Goal: Information Seeking & Learning: Learn about a topic

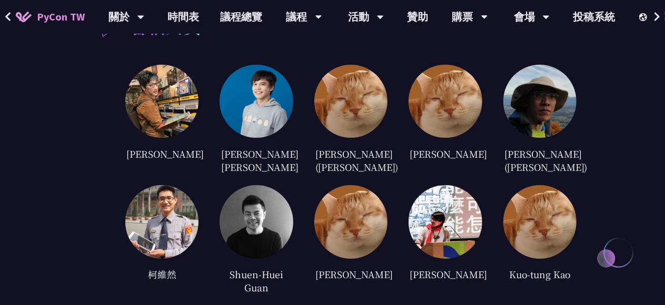
scroll to position [1999, 0]
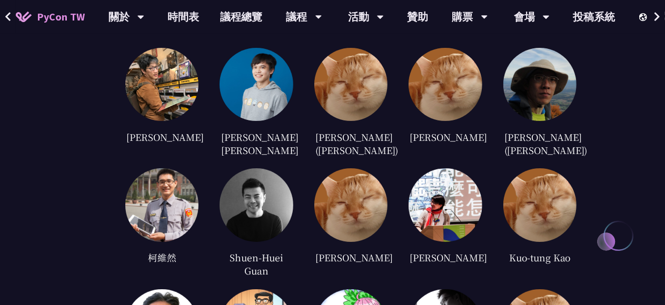
click at [172, 210] on img at bounding box center [161, 204] width 73 height 73
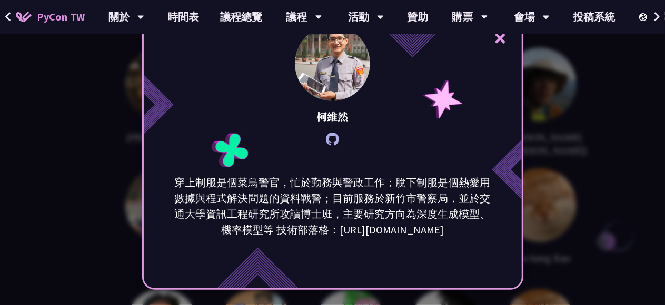
click at [119, 130] on div "× [PERSON_NAME] 穿上制服是個菜鳥警官，忙於勤務與警政工作；脫下制服是個熱愛用數據與程式解決問題的資料戰警；目前服務於新竹市警察局，並於交通大學…" at bounding box center [332, 152] width 665 height 305
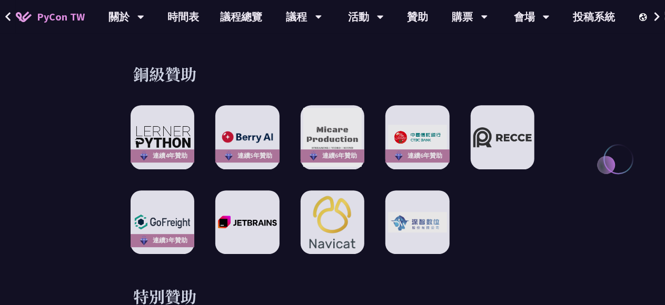
scroll to position [1473, 0]
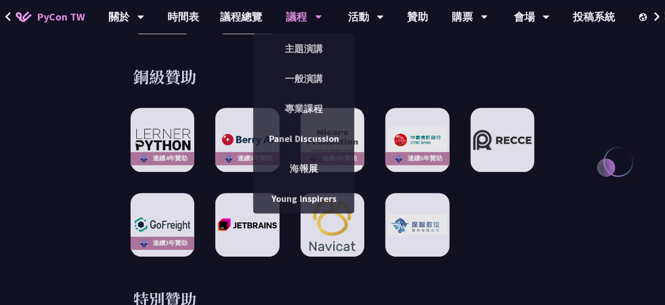
click at [144, 20] on div "議程" at bounding box center [126, 17] width 36 height 34
click at [301, 45] on link "主題演講" at bounding box center [303, 48] width 101 height 25
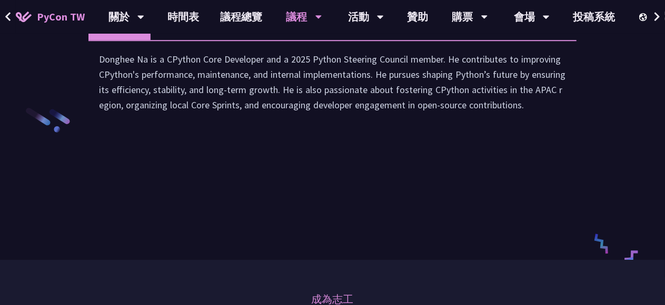
scroll to position [1579, 0]
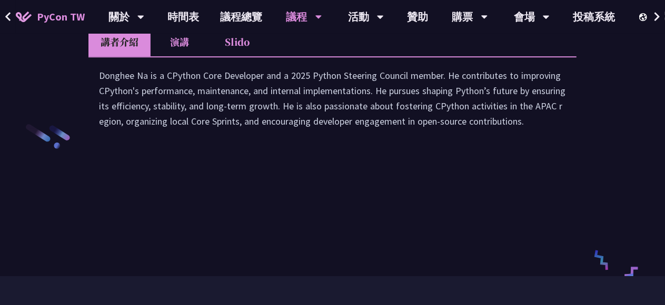
click at [186, 56] on li "演講" at bounding box center [179, 41] width 58 height 29
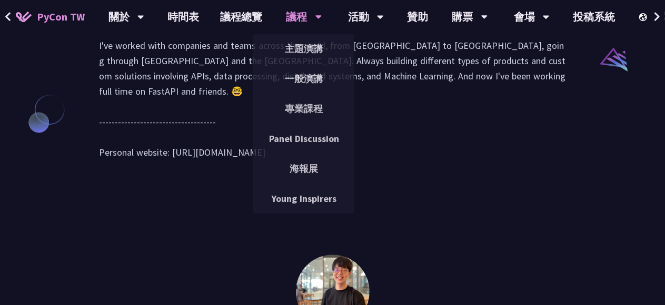
scroll to position [1052, 0]
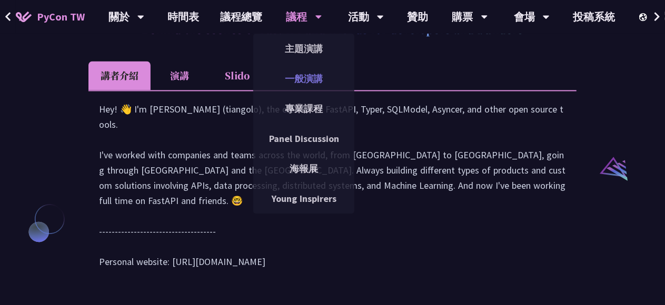
click at [297, 73] on link "一般演講" at bounding box center [303, 78] width 101 height 25
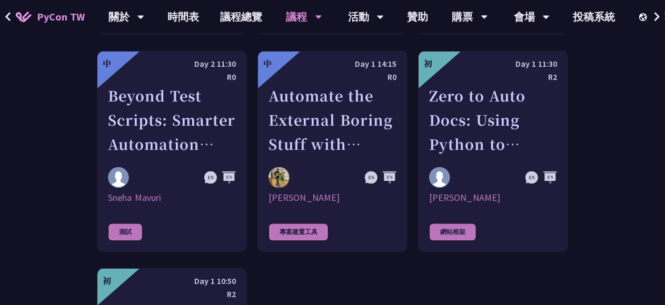
scroll to position [2947, 0]
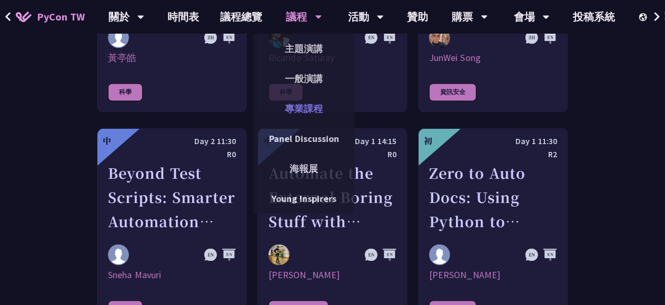
click at [300, 107] on link "專業課程" at bounding box center [303, 108] width 101 height 25
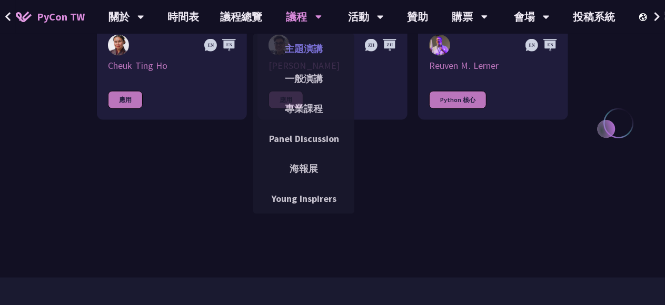
scroll to position [631, 0]
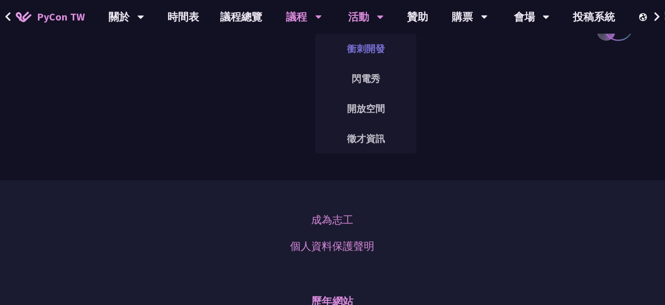
click at [351, 50] on link "衝刺開發" at bounding box center [365, 48] width 101 height 25
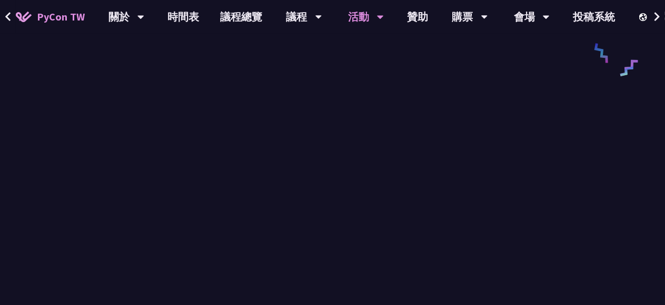
scroll to position [631, 0]
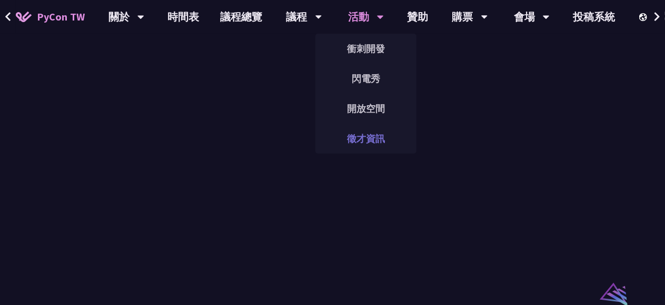
click at [380, 132] on link "徵才資訊" at bounding box center [365, 138] width 101 height 25
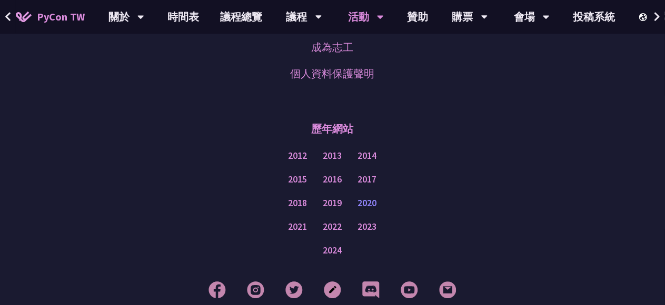
scroll to position [895, 0]
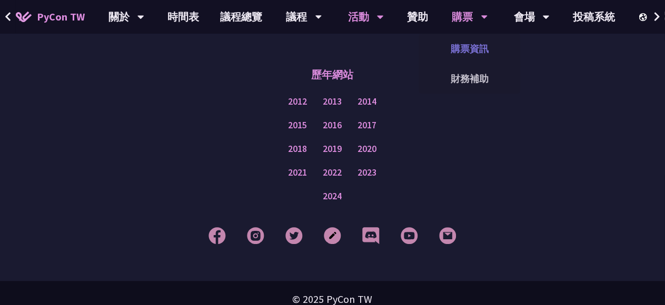
click at [463, 43] on link "購票資訊" at bounding box center [469, 48] width 101 height 25
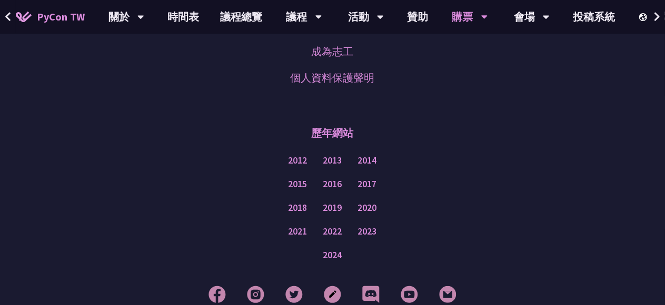
scroll to position [3554, 0]
